Goal: Task Accomplishment & Management: Use online tool/utility

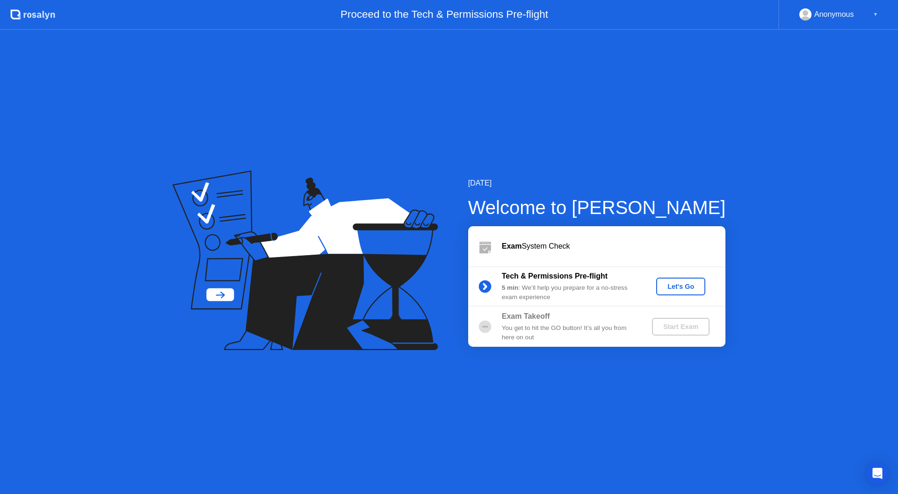
click at [685, 284] on div "Let's Go" at bounding box center [681, 286] width 42 height 7
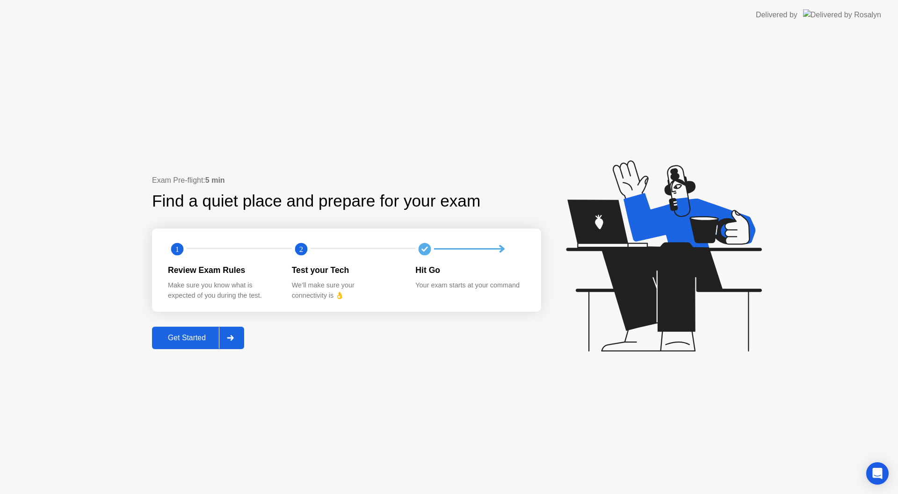
drag, startPoint x: 488, startPoint y: 149, endPoint x: 494, endPoint y: 144, distance: 8.3
click at [494, 144] on div "Exam Pre-flight: 5 min Find a quiet place and prepare for your exam 1 2 Review …" at bounding box center [449, 262] width 898 height 464
click at [661, 95] on div "Exam Pre-flight: 5 min Find a quiet place and prepare for your exam 1 2 Review …" at bounding box center [449, 262] width 898 height 464
click at [182, 334] on div "Get Started" at bounding box center [187, 338] width 64 height 8
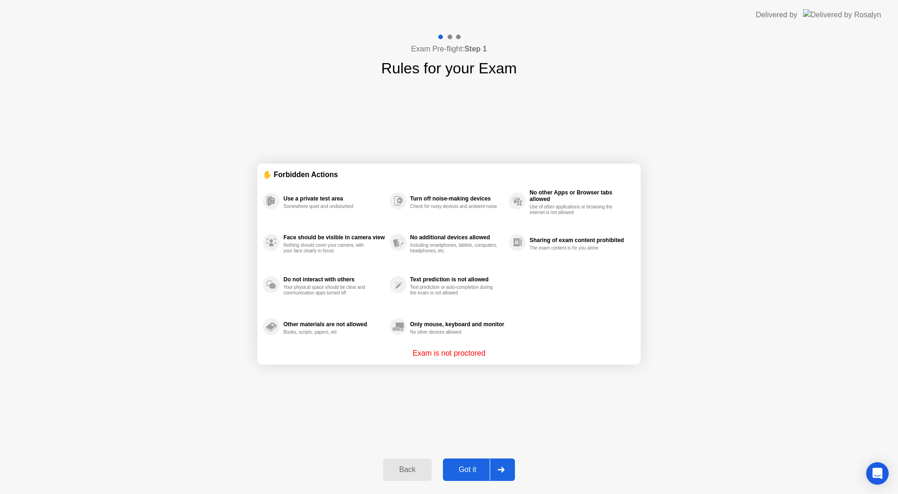
click at [477, 466] on div "Got it" at bounding box center [467, 470] width 44 height 8
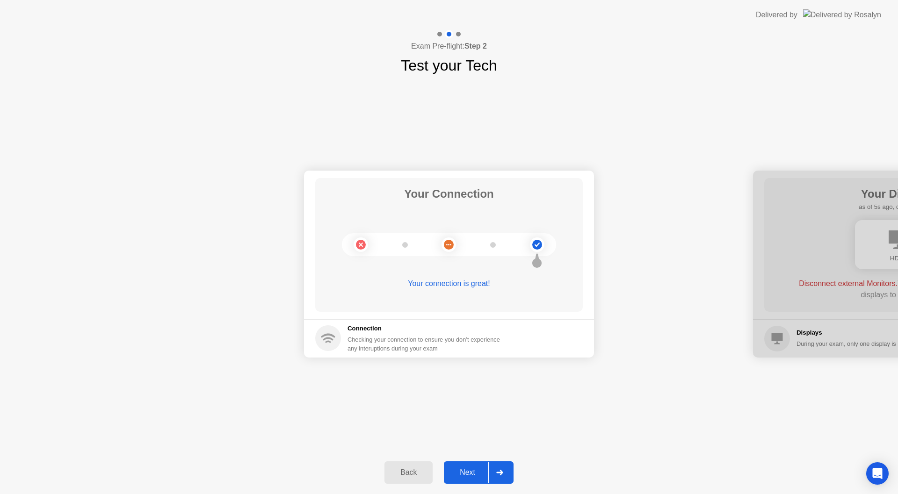
drag, startPoint x: 848, startPoint y: 190, endPoint x: 712, endPoint y: 172, distance: 136.3
click at [469, 472] on div "Next" at bounding box center [467, 472] width 42 height 8
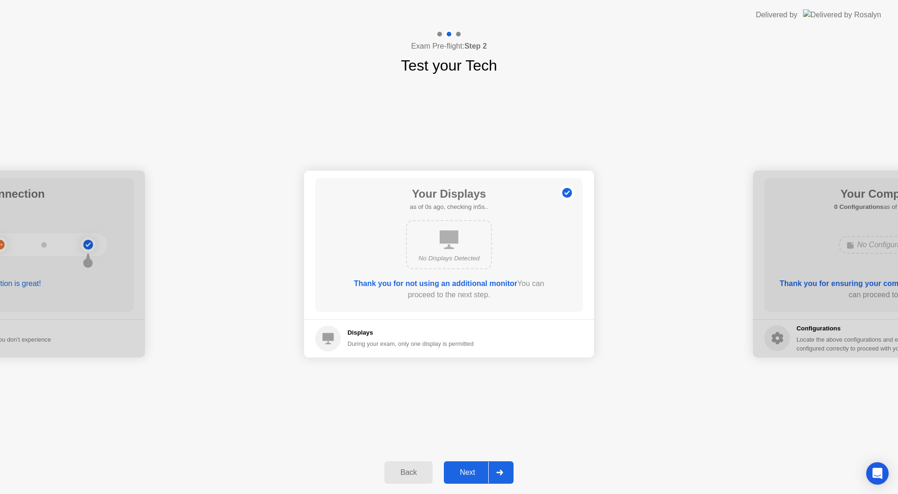
click at [473, 462] on button "Next" at bounding box center [479, 472] width 70 height 22
